Goal: Information Seeking & Learning: Learn about a topic

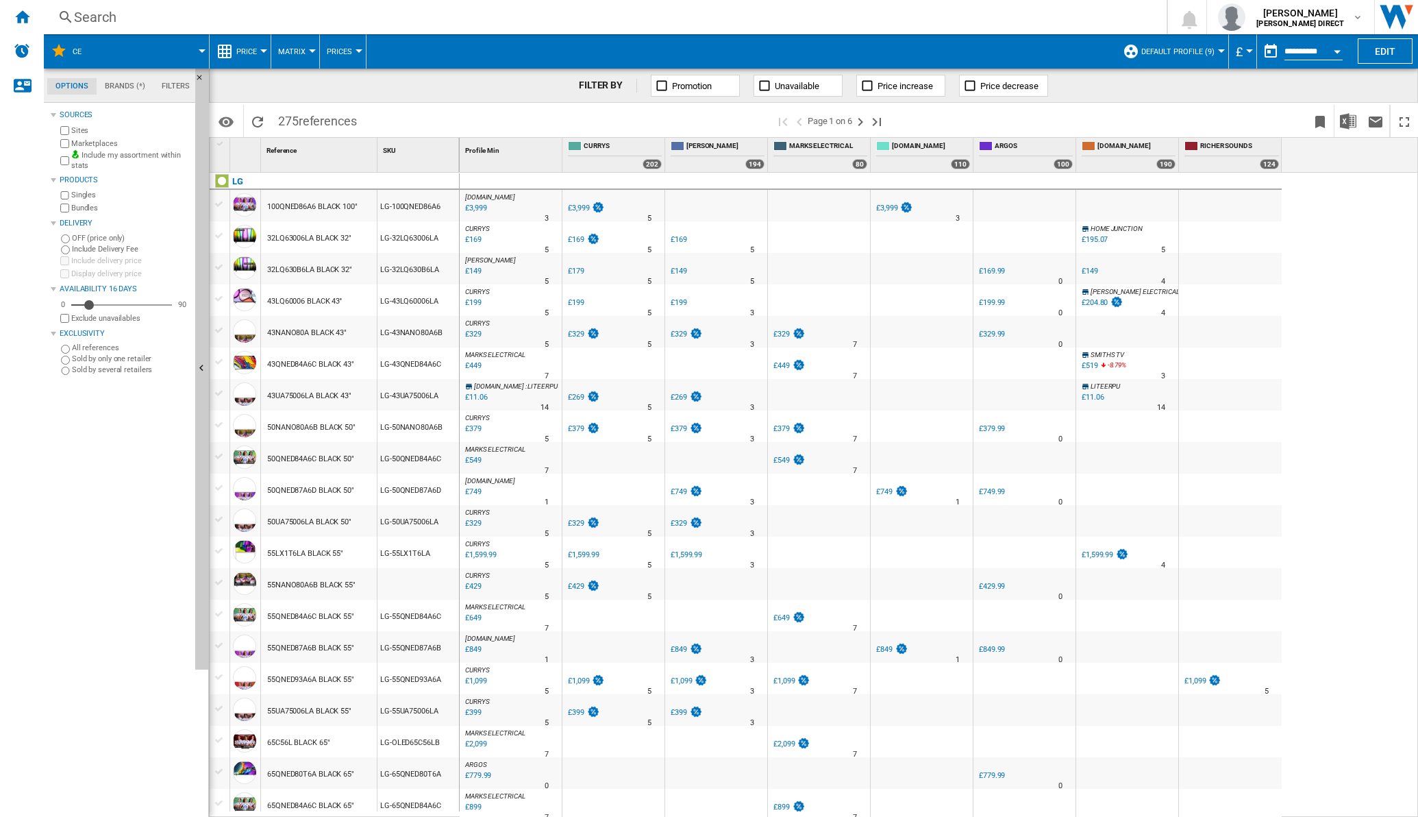
click at [312, 56] on md-menu "Matrix Matrix Ranking" at bounding box center [295, 51] width 49 height 34
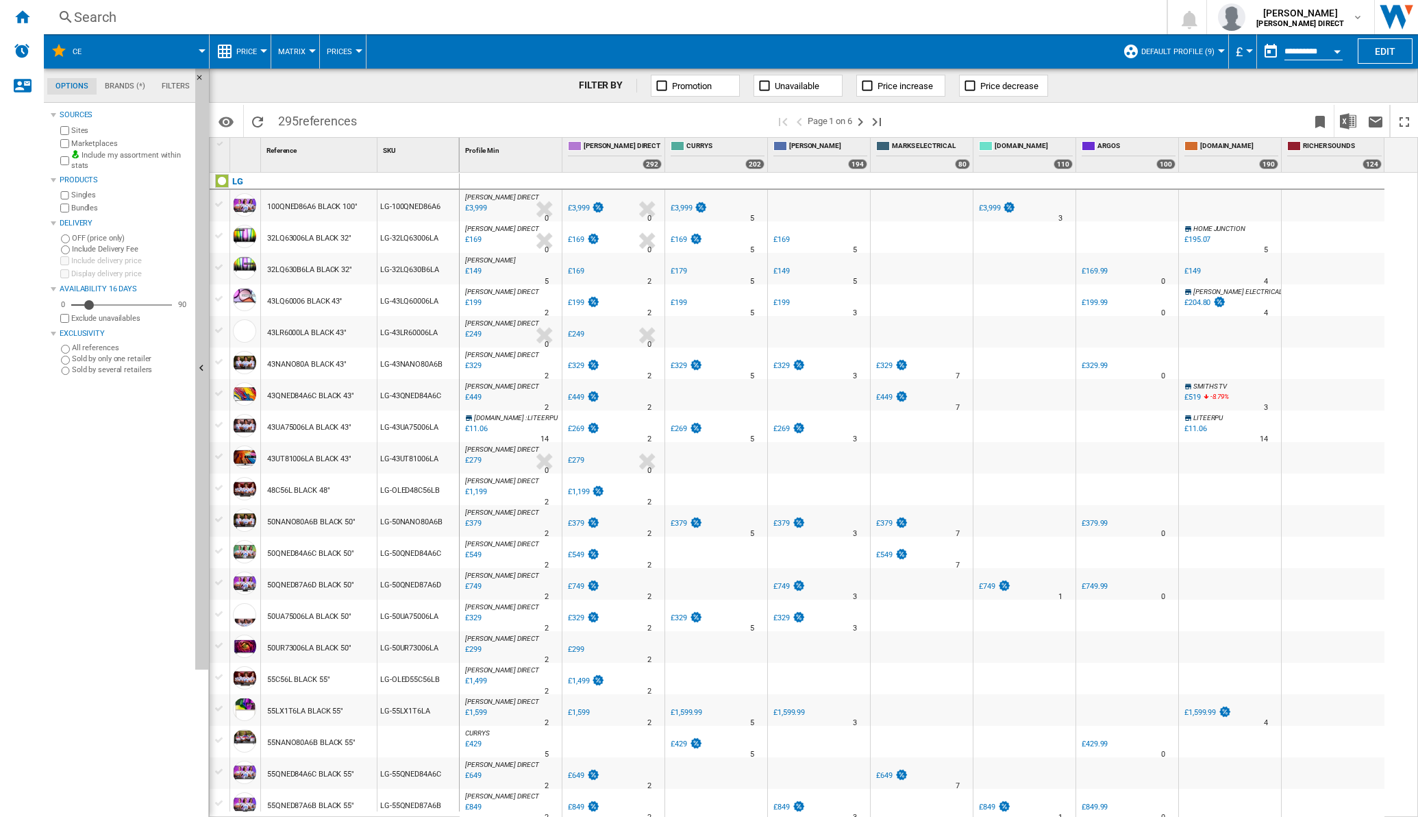
click at [309, 51] on div at bounding box center [312, 50] width 7 height 3
click at [302, 123] on button "Ranking" at bounding box center [304, 117] width 66 height 33
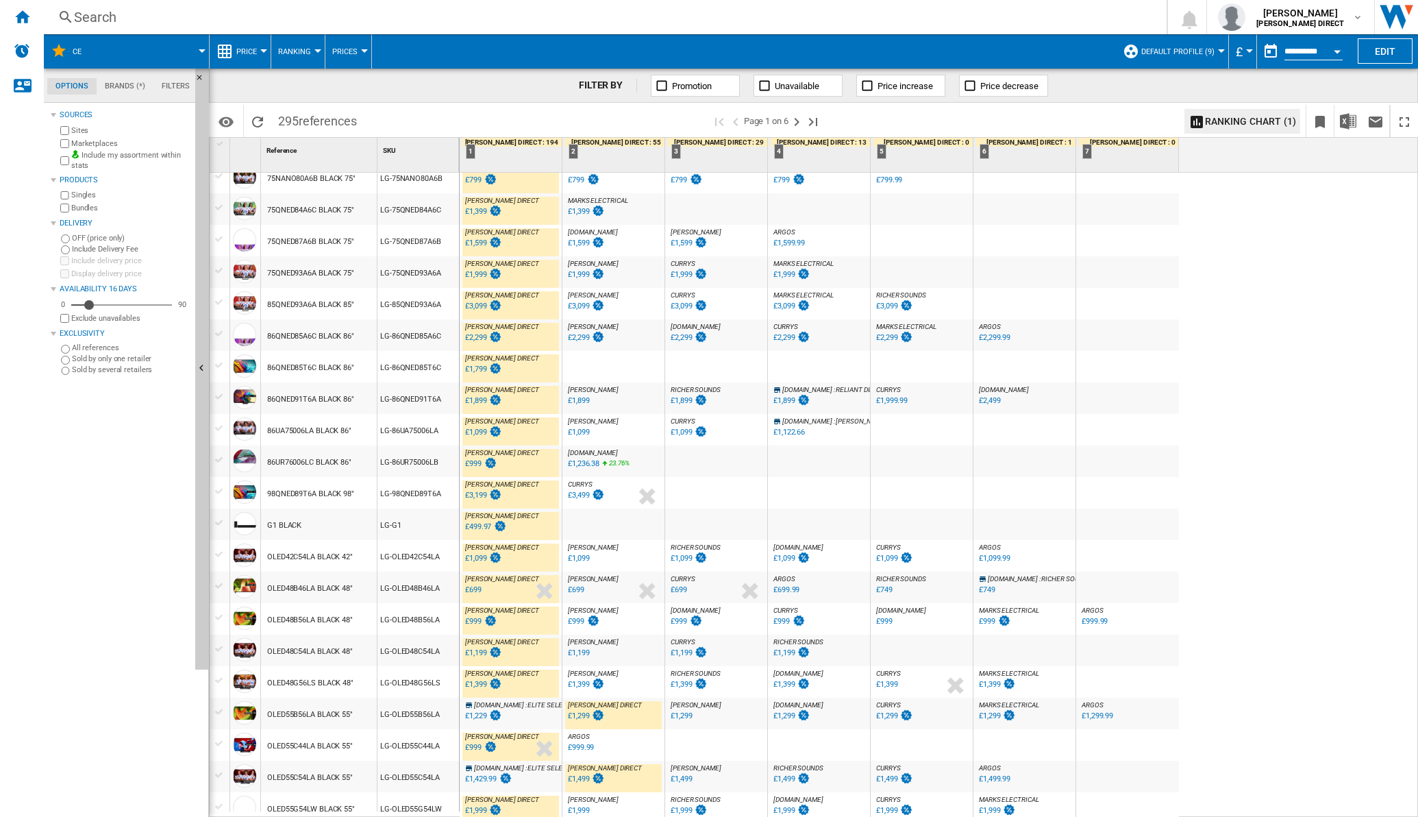
scroll to position [946, 0]
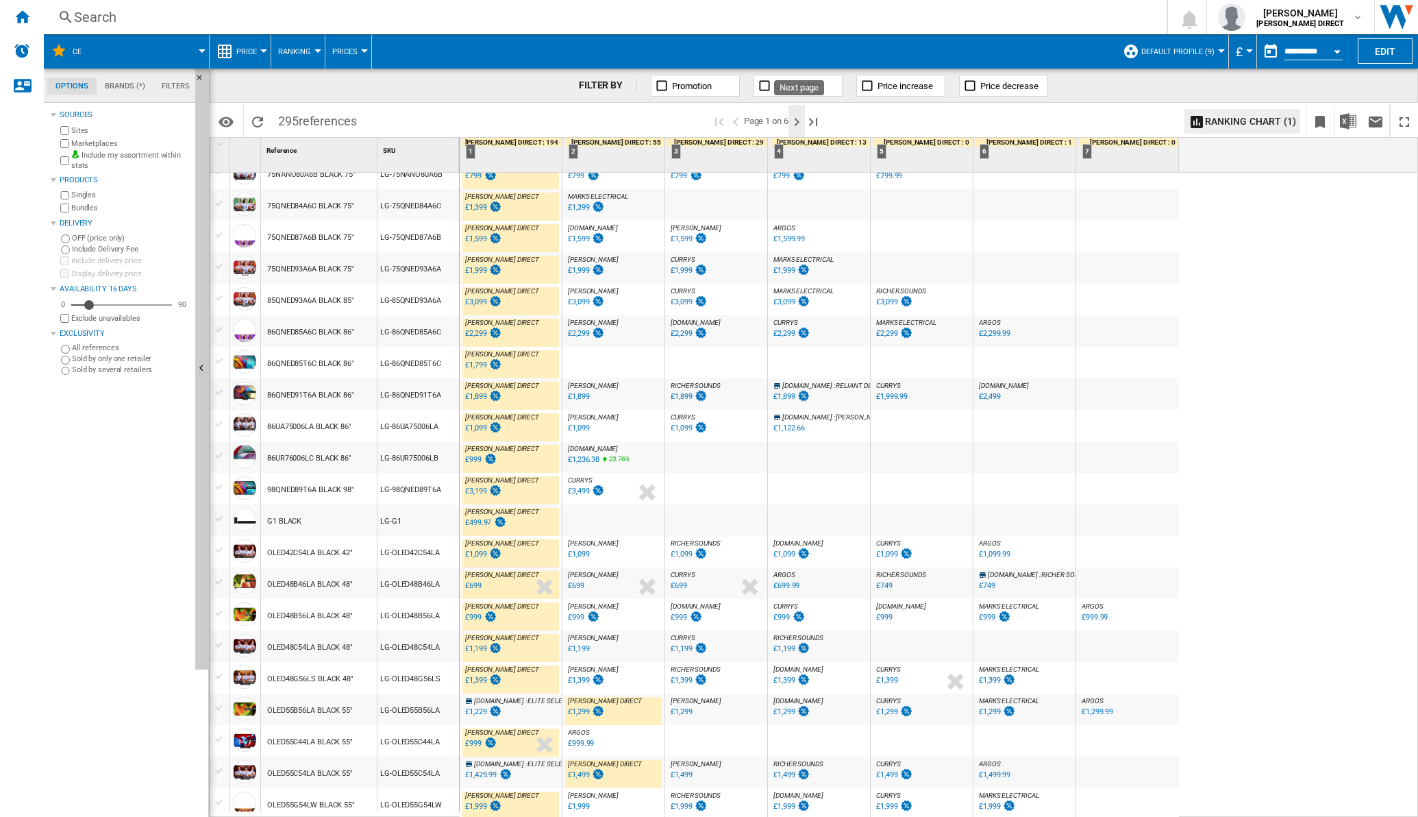
click at [798, 118] on ng-md-icon "Next page" at bounding box center [797, 122] width 16 height 16
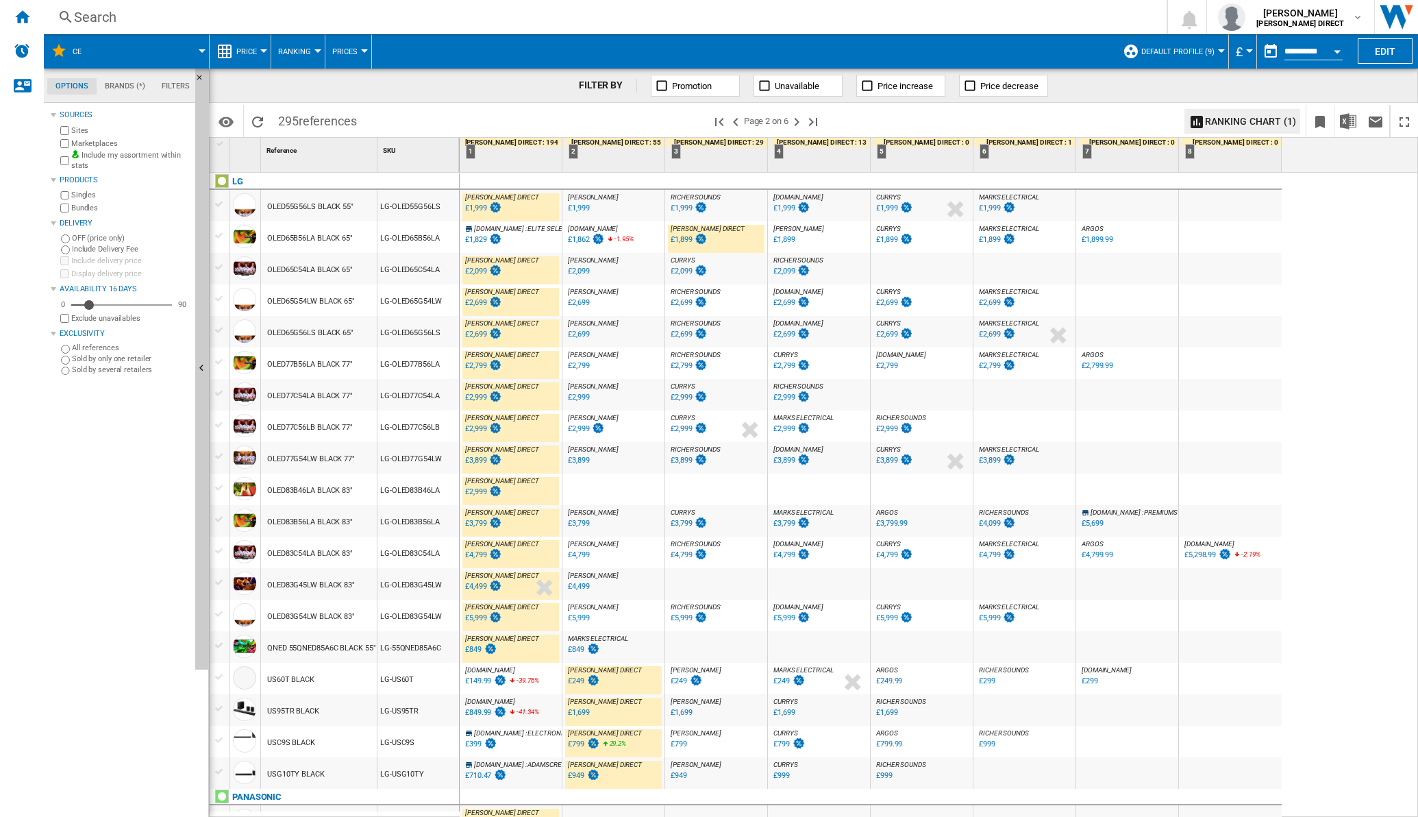
click at [985, 240] on div "£1,899" at bounding box center [989, 239] width 21 height 9
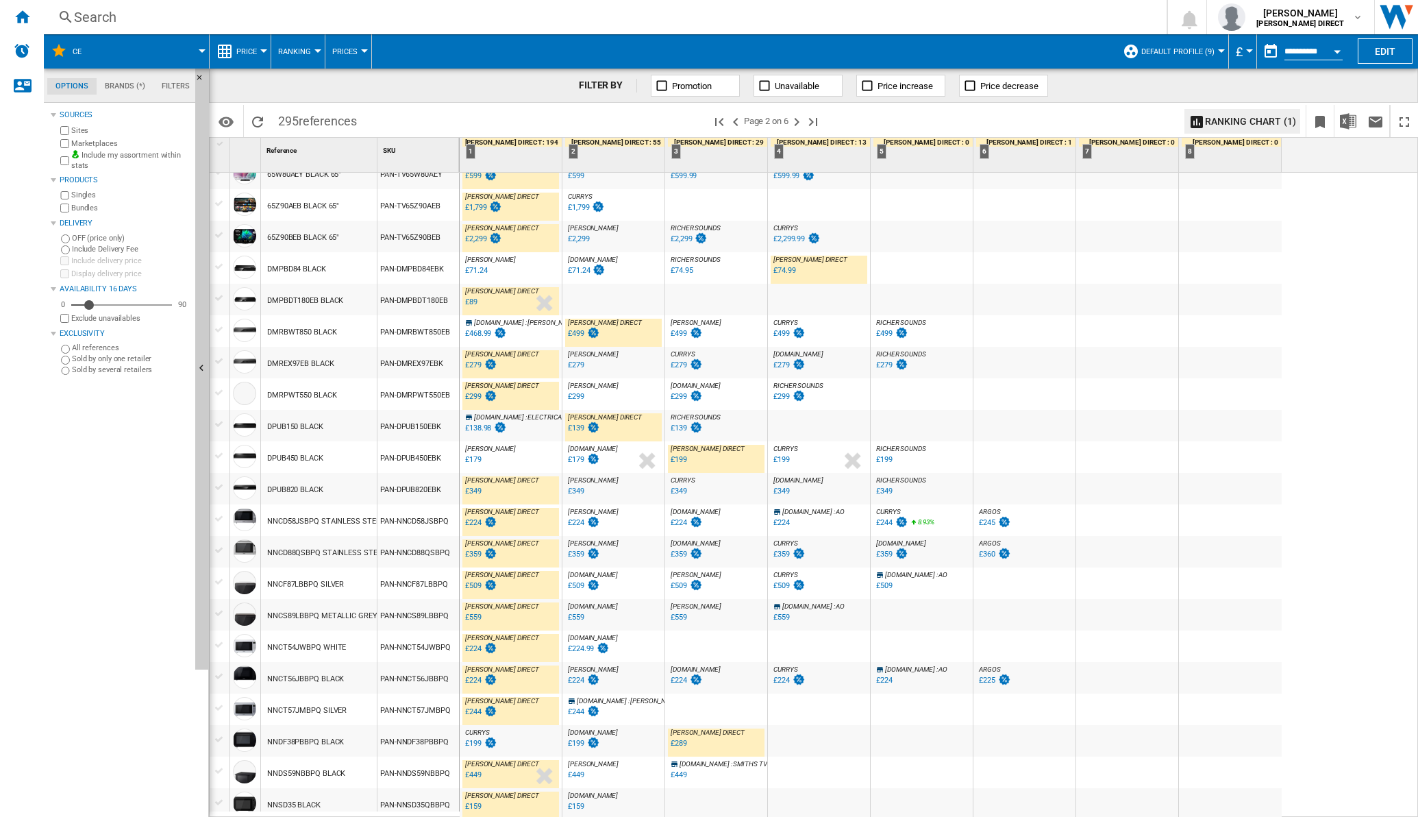
scroll to position [965, 0]
click at [801, 123] on ng-md-icon "Next page" at bounding box center [797, 122] width 16 height 16
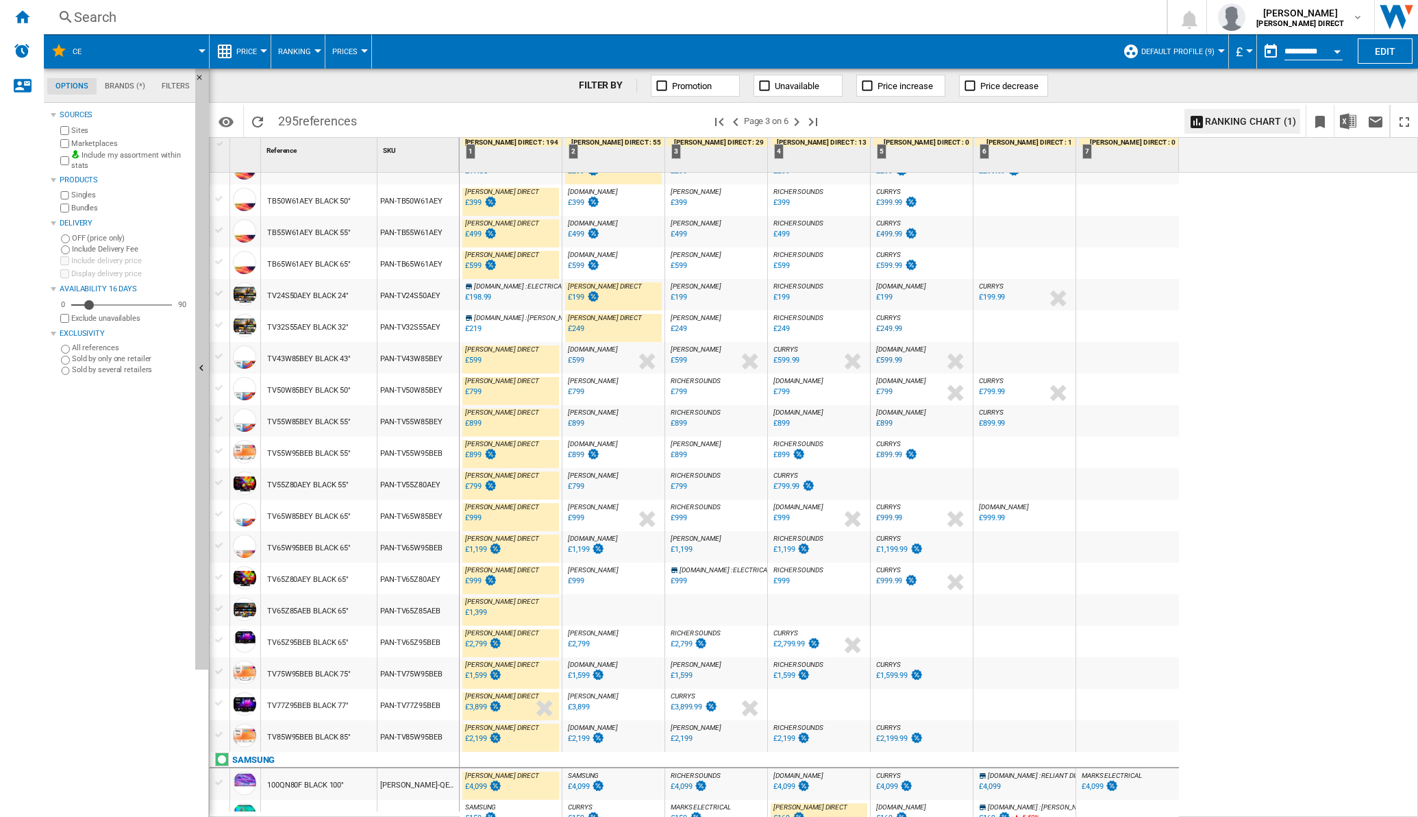
scroll to position [963, 0]
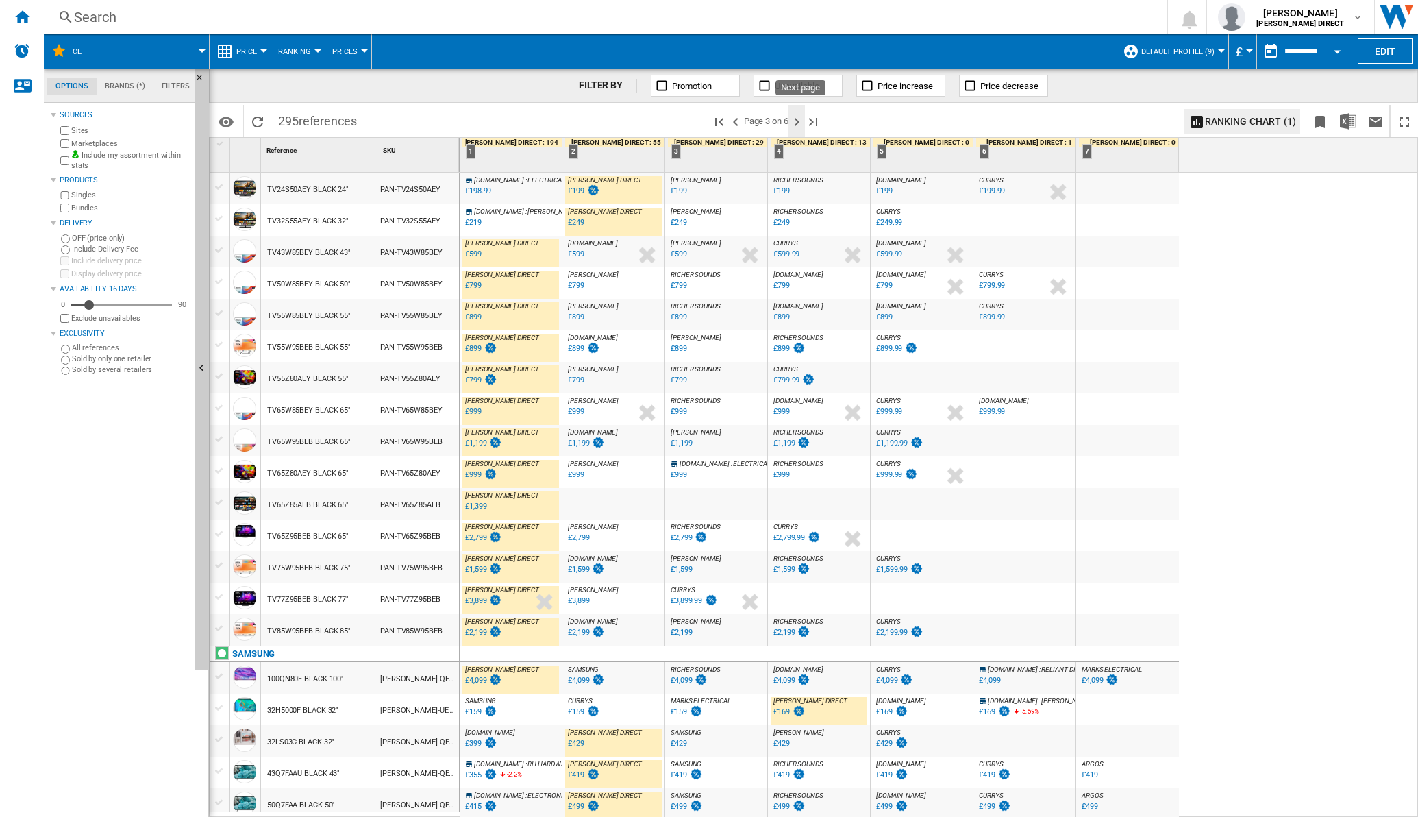
click at [798, 119] on ng-md-icon "Next page" at bounding box center [797, 122] width 16 height 16
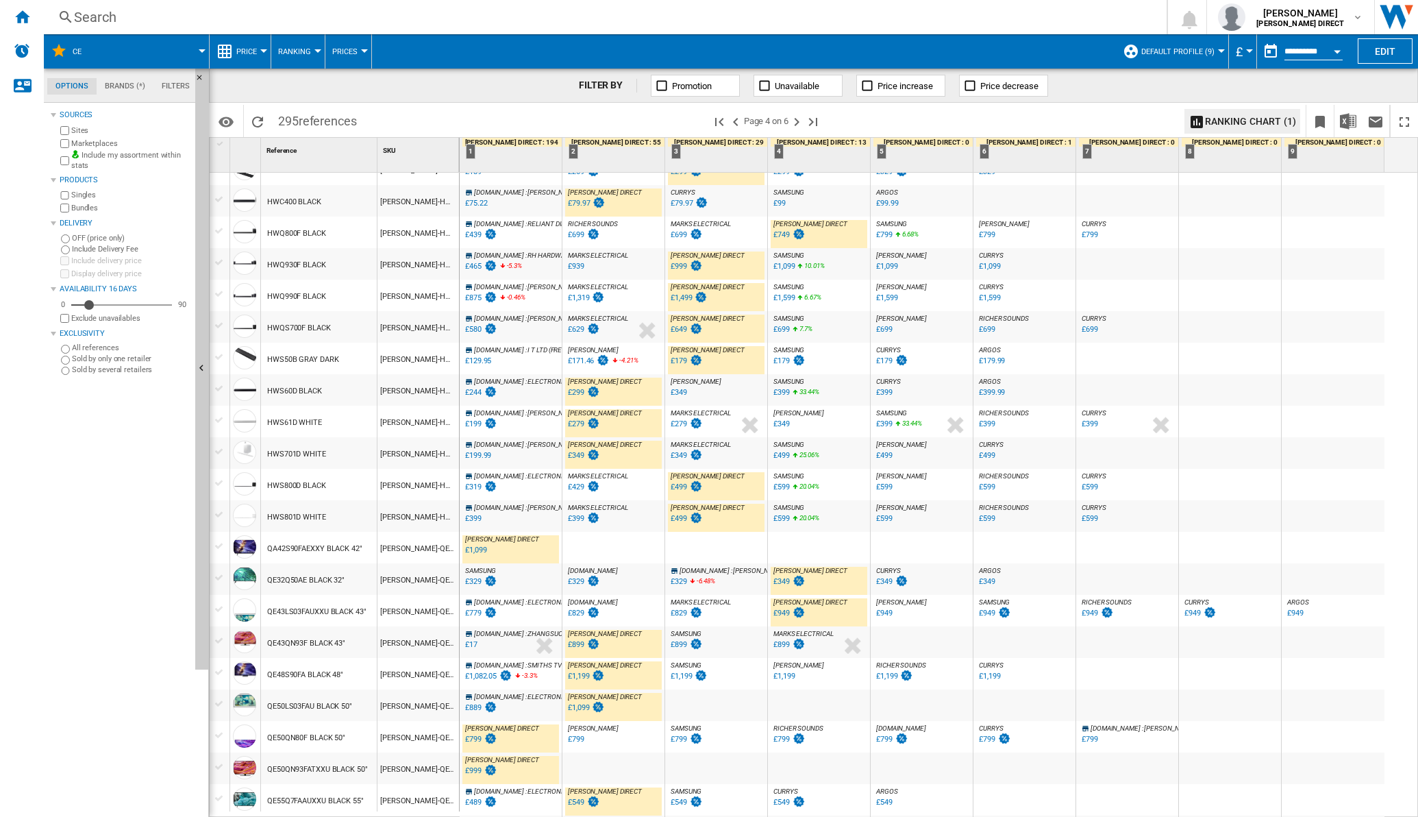
scroll to position [342, 0]
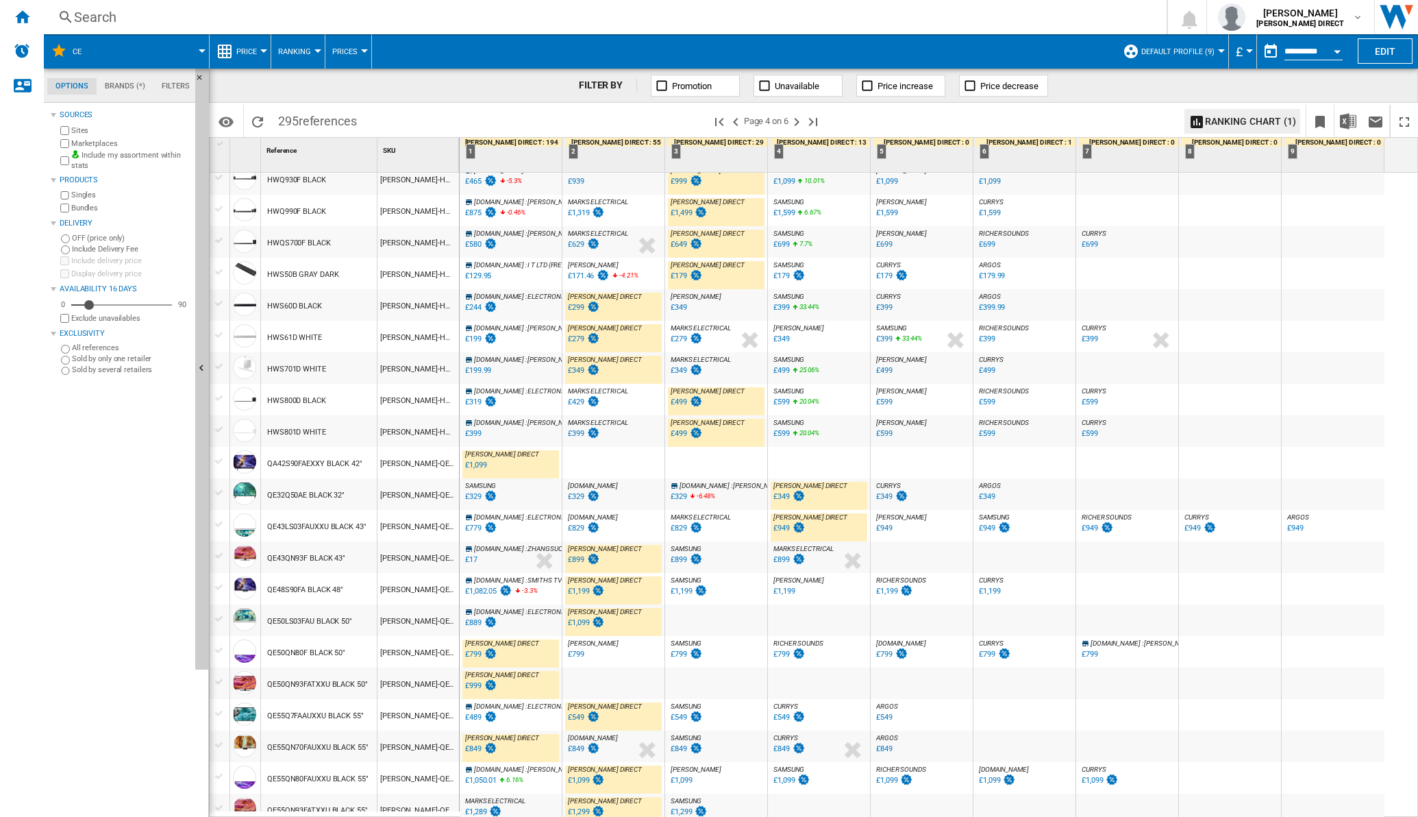
click at [830, 623] on div at bounding box center [819, 620] width 102 height 32
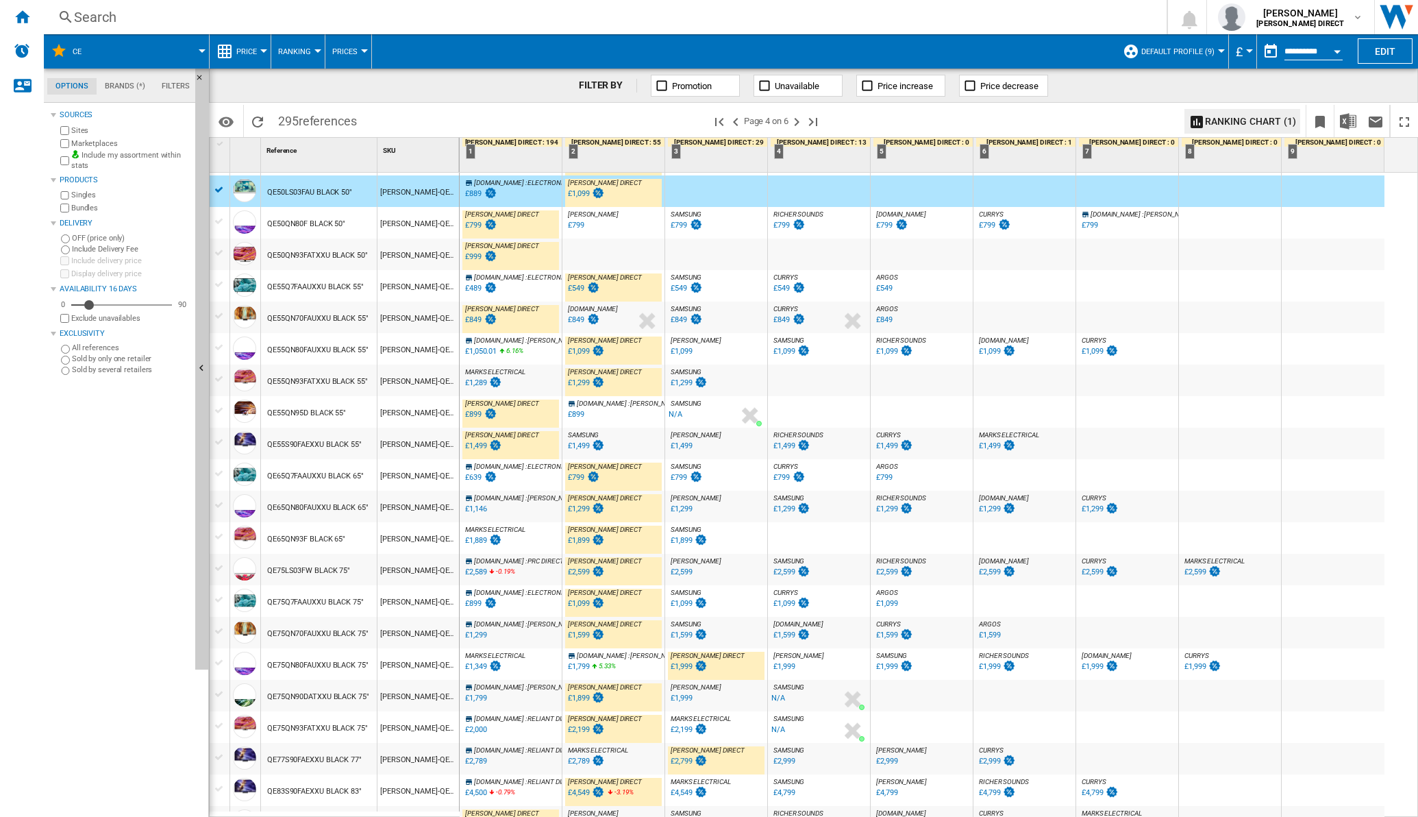
scroll to position [946, 0]
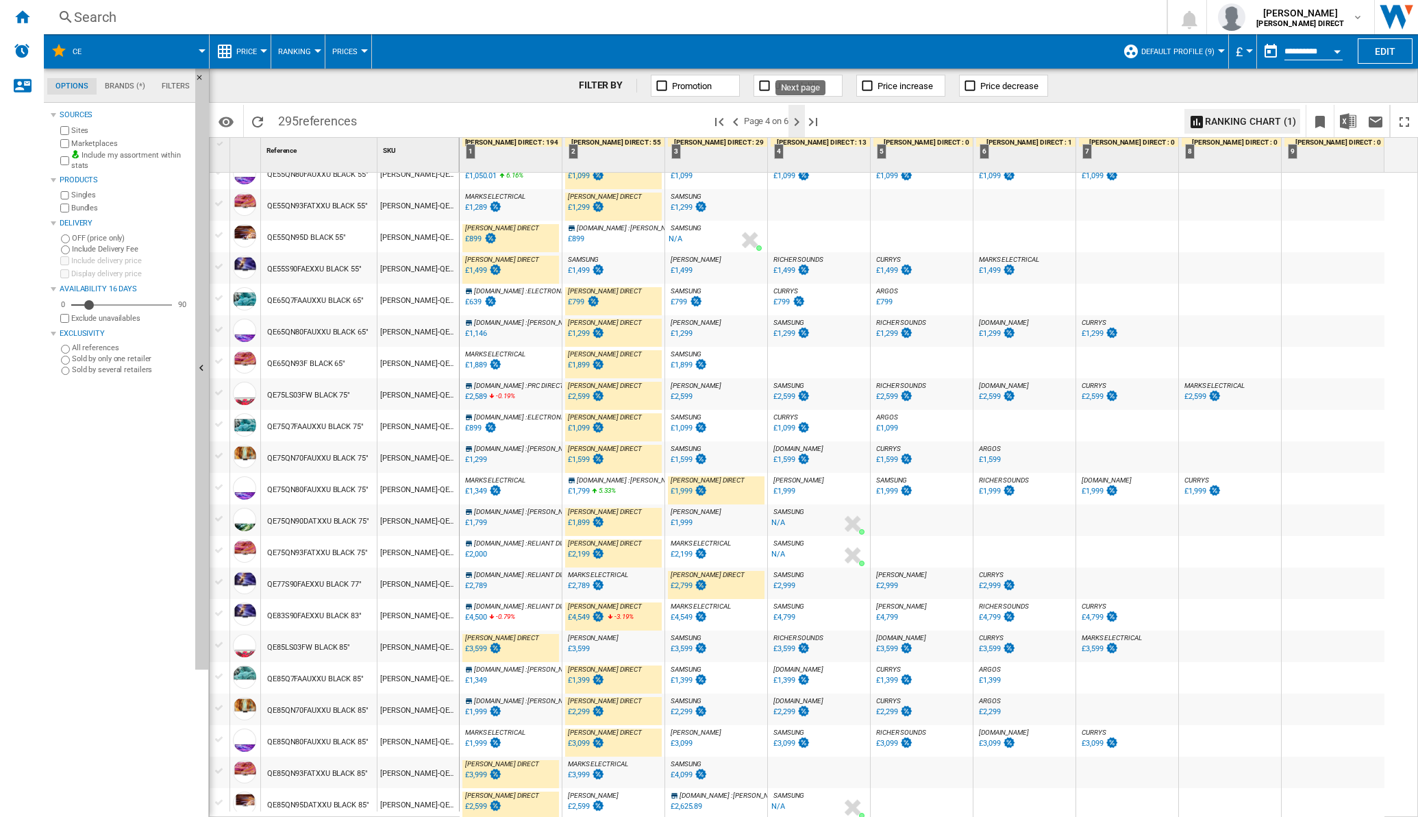
click at [797, 121] on ng-md-icon "Next page" at bounding box center [797, 122] width 16 height 16
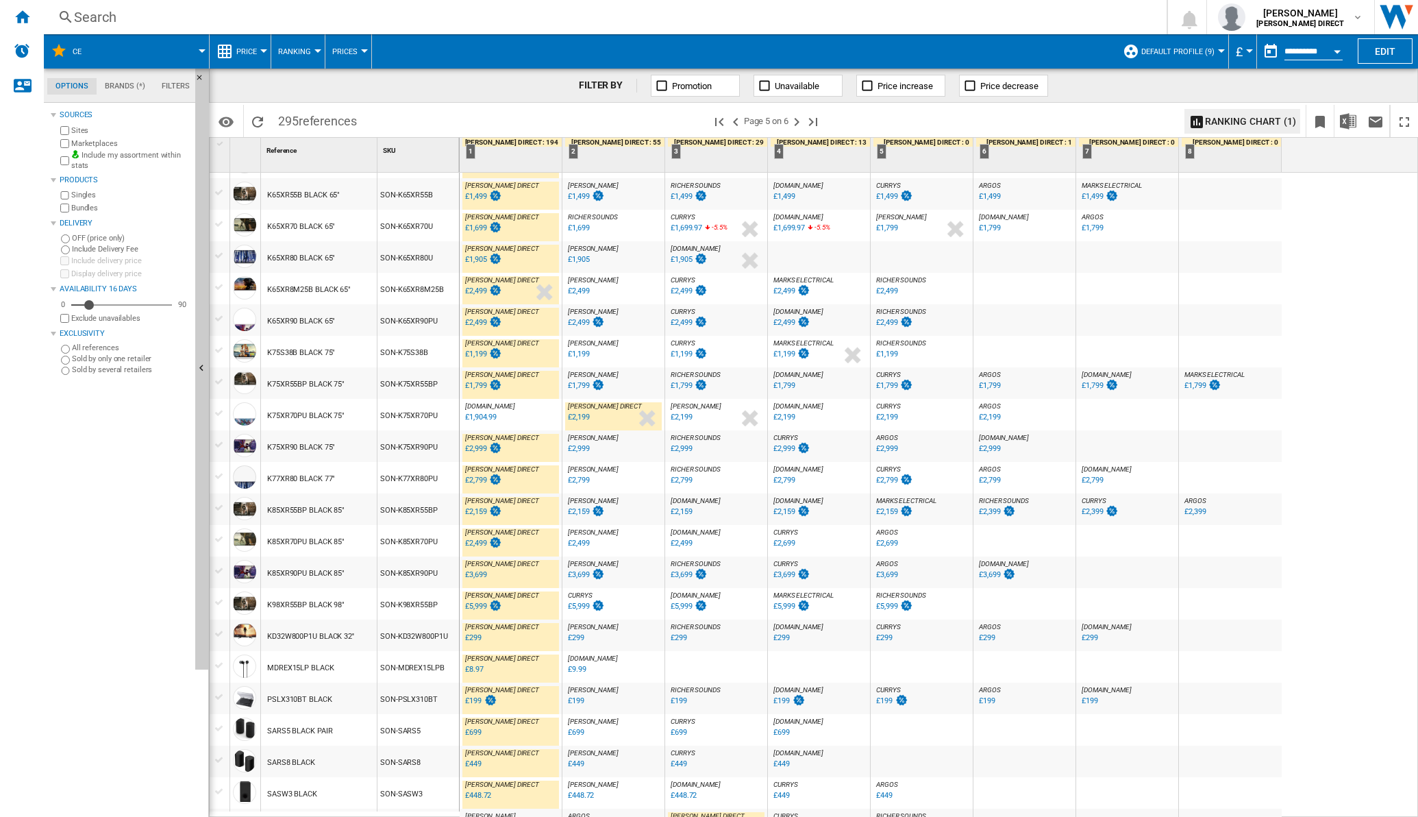
scroll to position [963, 0]
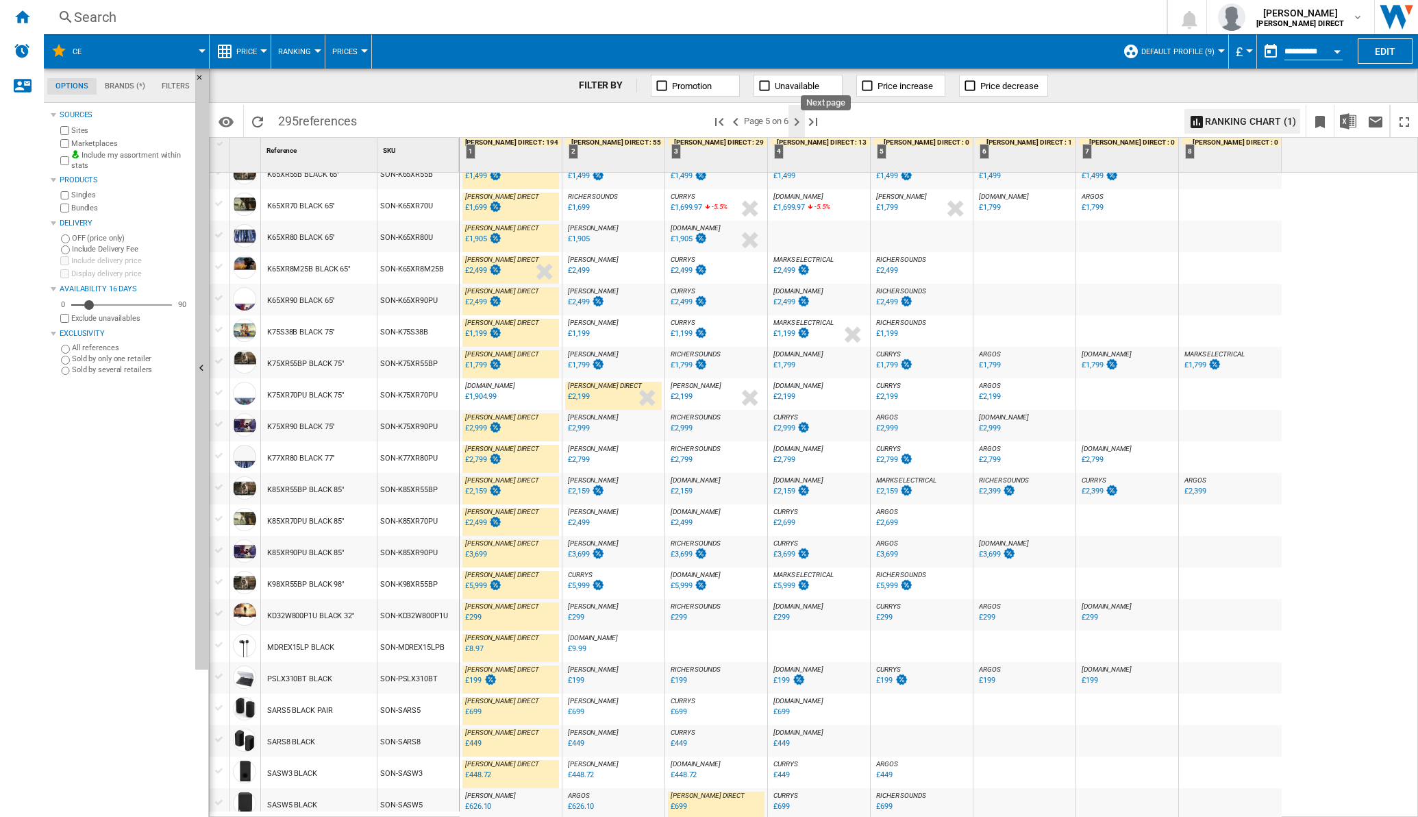
click at [802, 119] on ng-md-icon "Next page" at bounding box center [797, 122] width 16 height 16
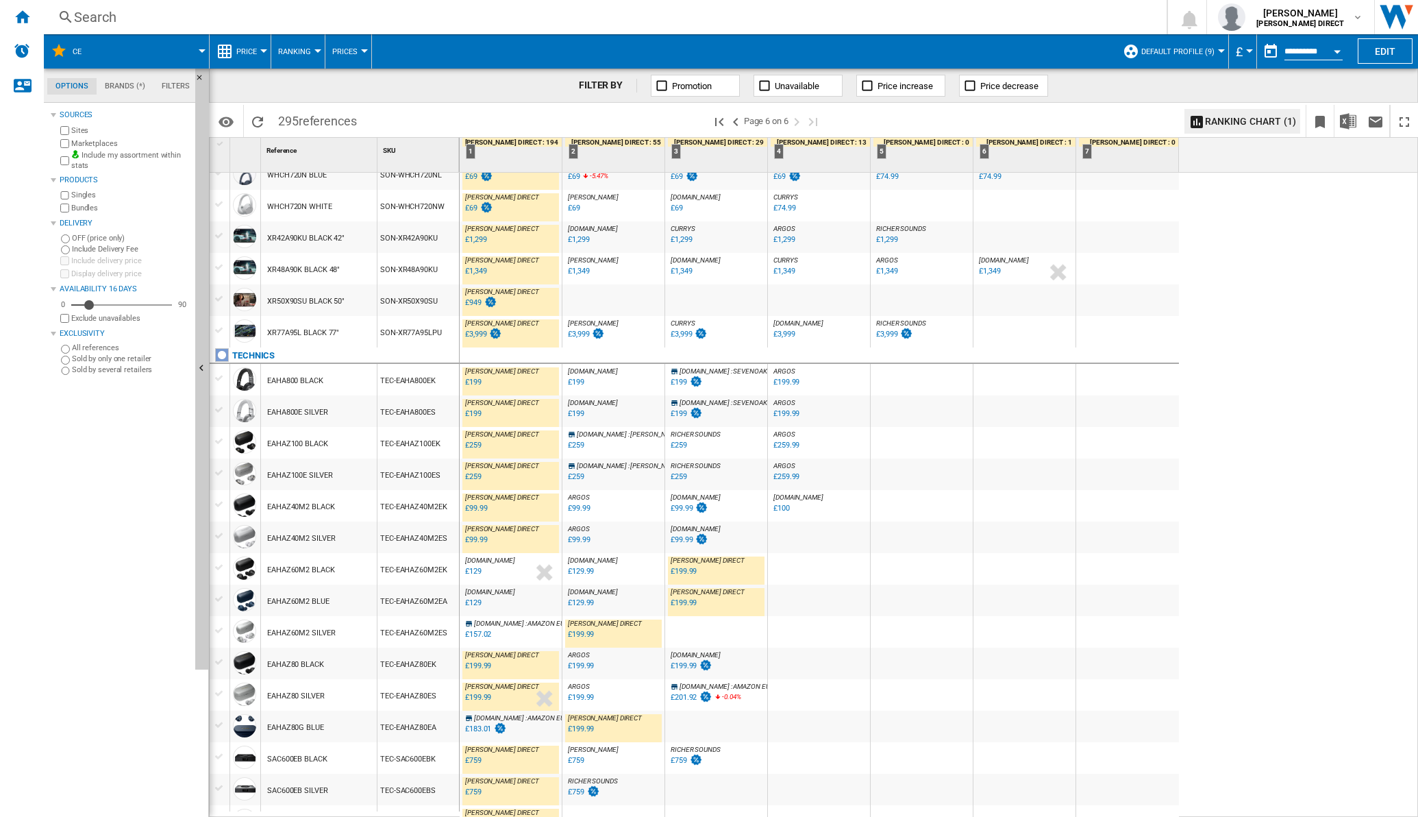
scroll to position [805, 0]
